Goal: Task Accomplishment & Management: Manage account settings

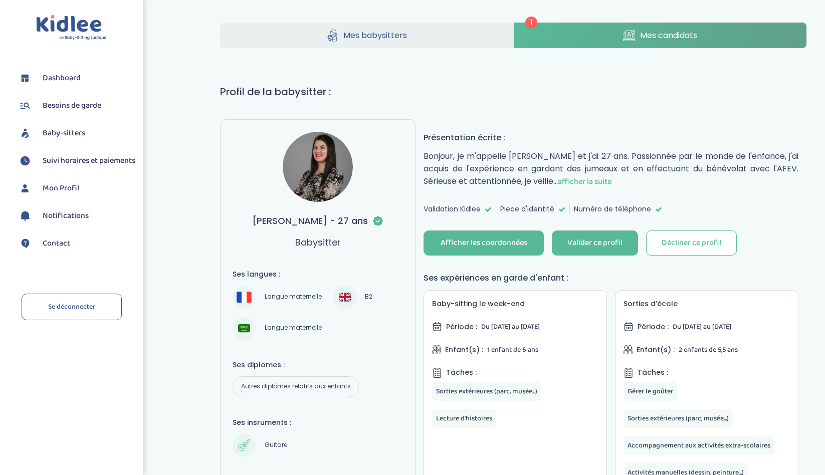
click at [555, 34] on link "Mes candidats" at bounding box center [660, 36] width 293 height 26
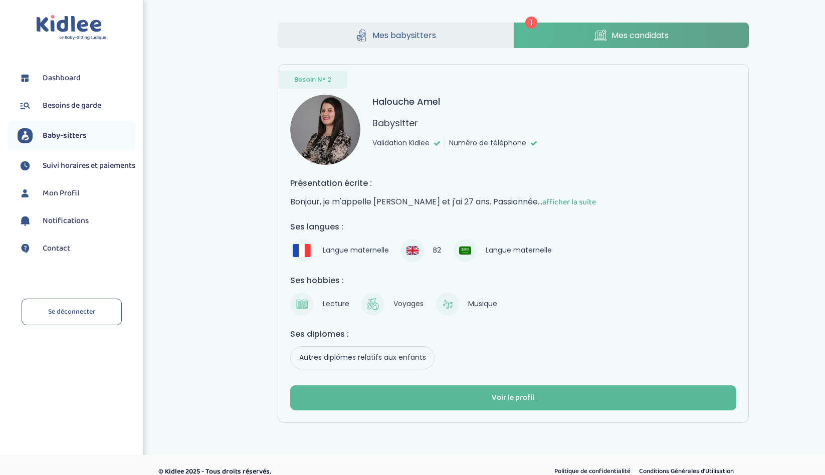
click at [568, 198] on span "afficher la suite" at bounding box center [569, 202] width 54 height 13
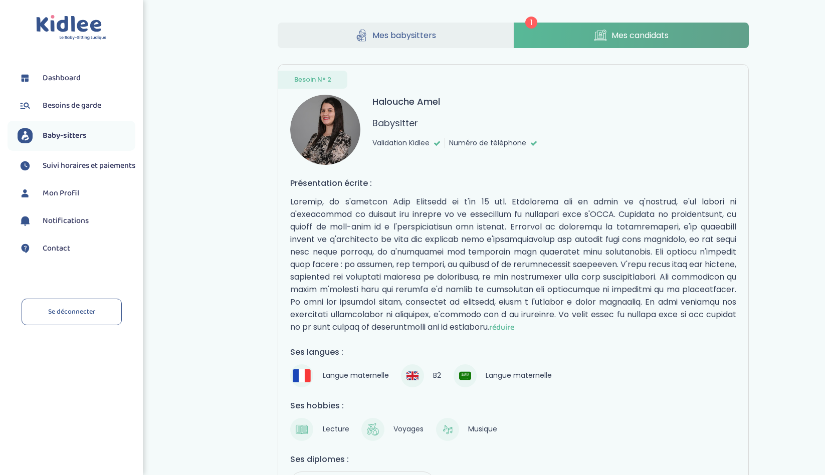
click at [298, 81] on span "Besoin N° 2" at bounding box center [312, 80] width 37 height 10
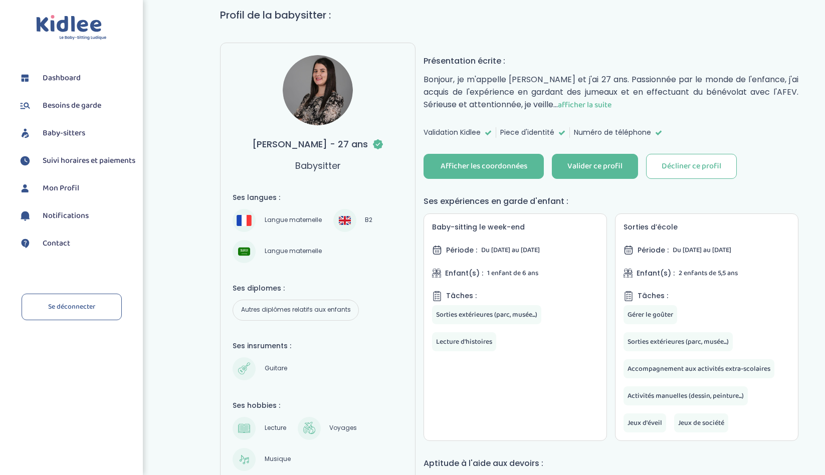
scroll to position [77, 0]
click at [65, 107] on span "Besoins de garde" at bounding box center [72, 106] width 59 height 12
